Goal: Task Accomplishment & Management: Manage account settings

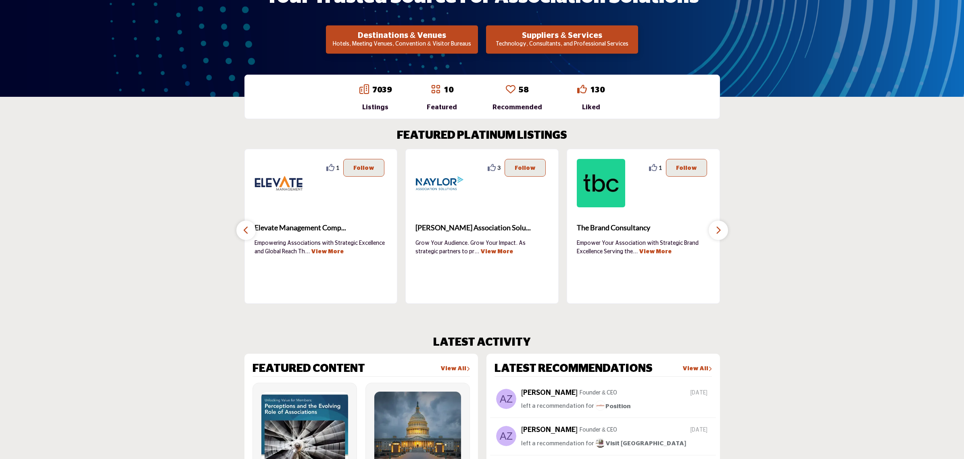
scroll to position [50, 0]
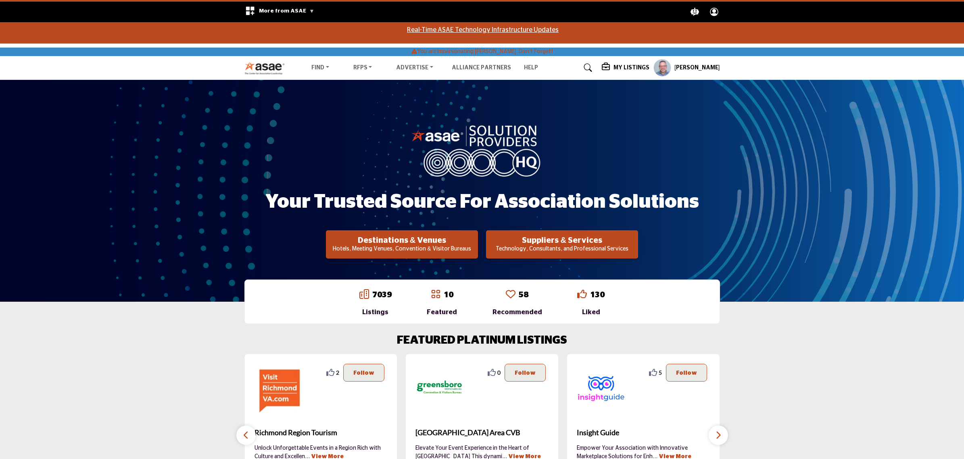
click at [620, 65] on h5 "My Listings" at bounding box center [632, 67] width 36 height 7
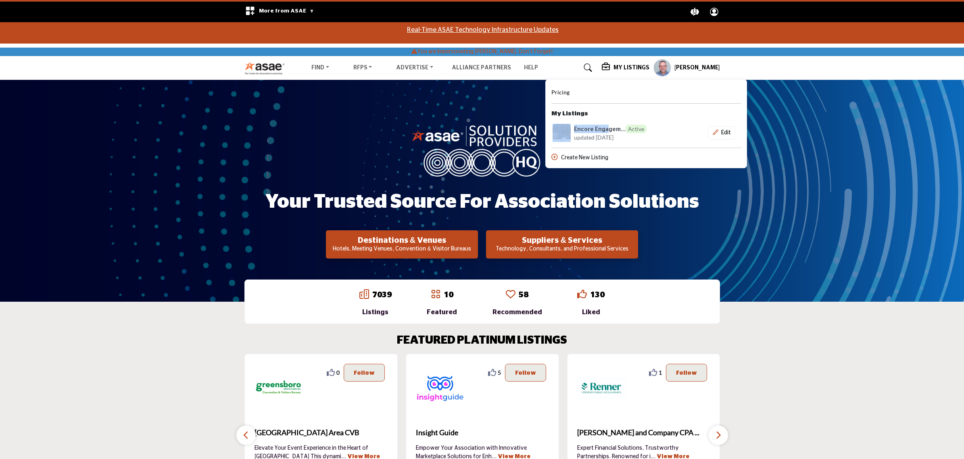
drag, startPoint x: 612, startPoint y: 114, endPoint x: 655, endPoint y: 81, distance: 54.1
click at [612, 114] on div "Pricing My Listings Encore Engagem... Active" at bounding box center [646, 125] width 190 height 74
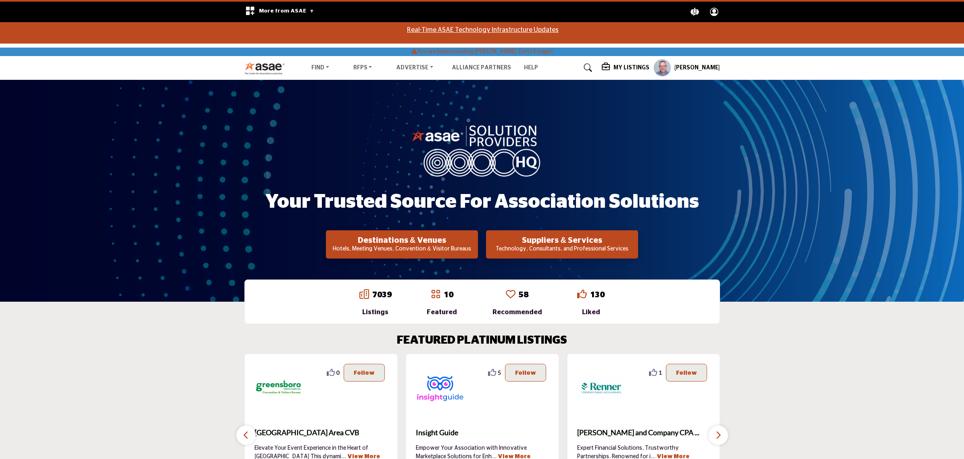
click at [637, 73] on div "My Listings Pricing My Listings Encore Engagem... Active" at bounding box center [661, 68] width 118 height 18
click at [630, 71] on h5 "My Listings" at bounding box center [632, 67] width 36 height 7
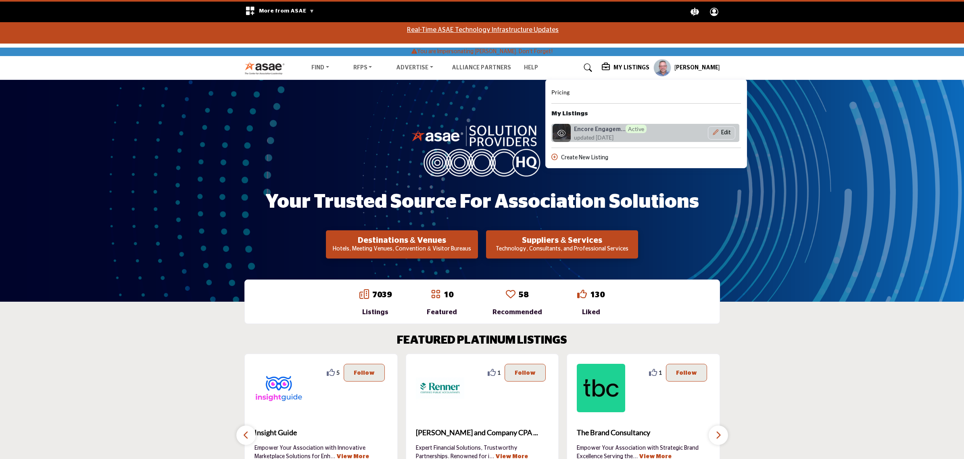
click at [593, 133] on span "updated 4 days ago" at bounding box center [594, 137] width 40 height 8
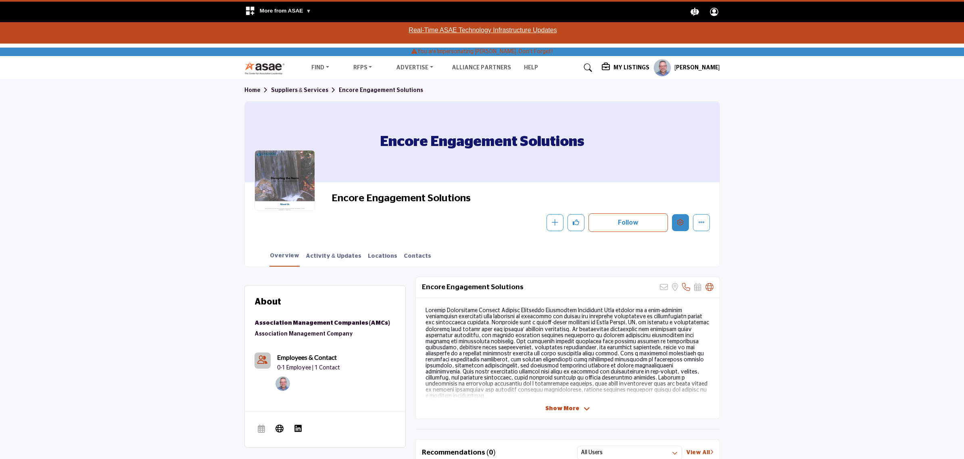
click at [674, 223] on button "Edit company" at bounding box center [680, 222] width 17 height 17
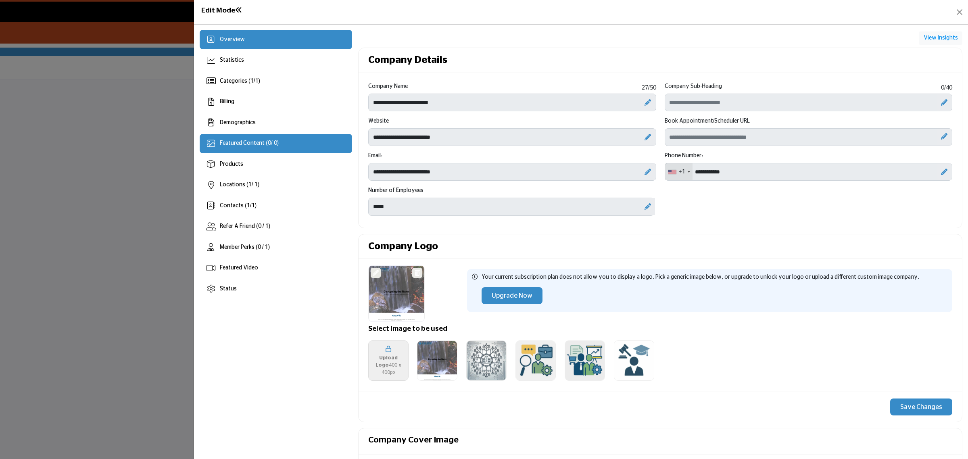
click at [247, 148] on div "Featured Content ( 0 / 0)" at bounding box center [249, 143] width 59 height 8
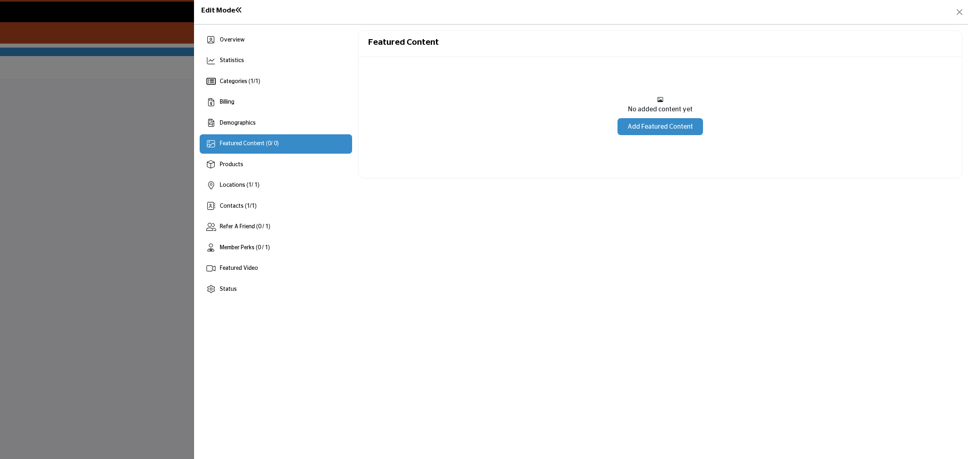
click at [656, 134] on link "Add Featured Content" at bounding box center [661, 126] width 86 height 17
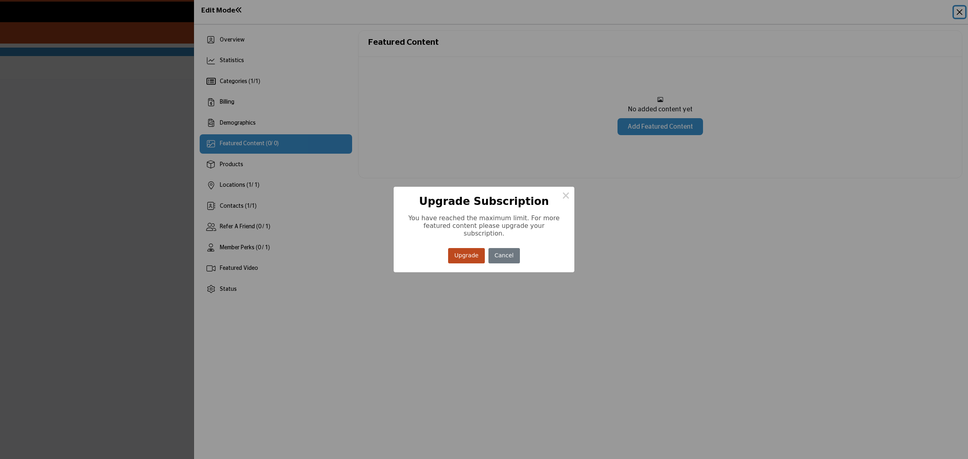
drag, startPoint x: 538, startPoint y: 223, endPoint x: 564, endPoint y: 222, distance: 26.2
click at [564, 222] on div "You have reached the maximum limit. For more featured content please upgrade yo…" at bounding box center [484, 223] width 181 height 31
drag, startPoint x: 826, startPoint y: 225, endPoint x: 777, endPoint y: 221, distance: 49.0
click at [826, 225] on div "× Upgrade Subscription You have reached the maximum limit. For more featured co…" at bounding box center [484, 229] width 968 height 459
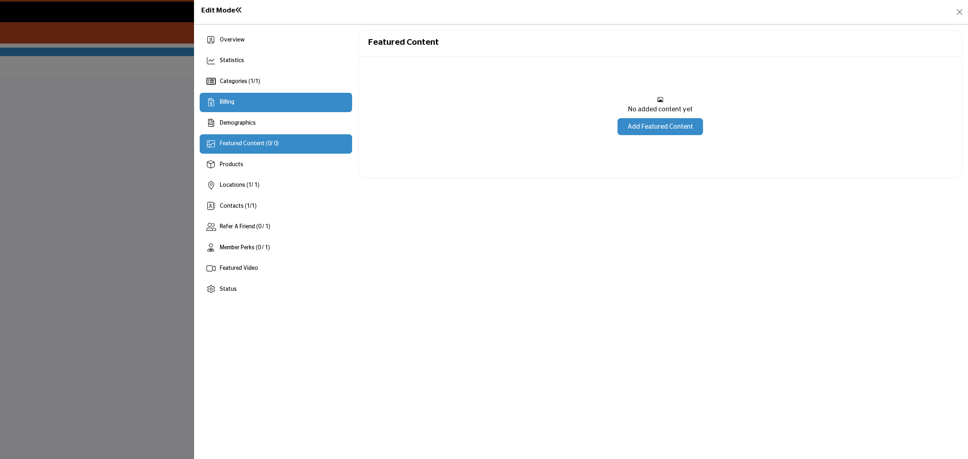
click at [230, 99] on span "Billing" at bounding box center [227, 102] width 15 height 6
